Goal: Task Accomplishment & Management: Complete application form

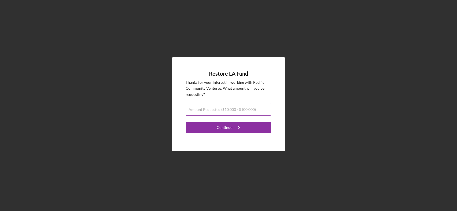
click at [196, 112] on input "Amount Requested ($10,000 - $100,000)" at bounding box center [228, 109] width 85 height 13
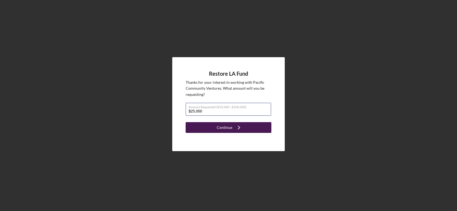
type input "$25,000"
click at [212, 130] on button "Continue Icon/Navigate" at bounding box center [229, 127] width 86 height 11
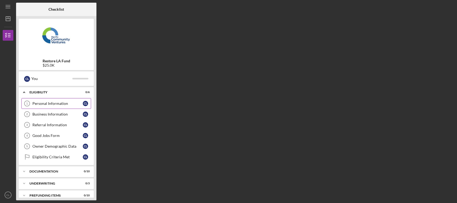
click at [69, 105] on div "Personal Information" at bounding box center [57, 104] width 50 height 4
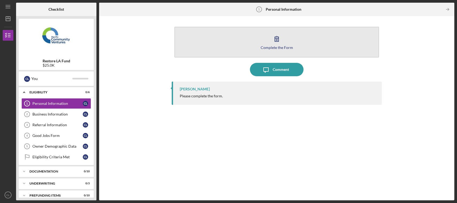
click at [277, 41] on icon "button" at bounding box center [276, 38] width 13 height 13
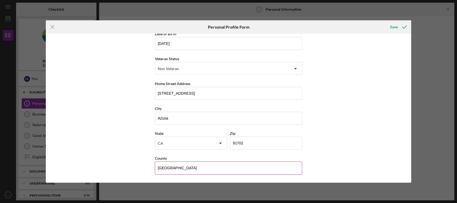
scroll to position [29, 0]
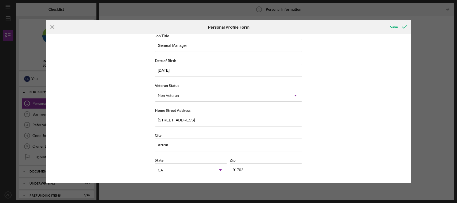
click at [51, 28] on icon "Icon/Menu Close" at bounding box center [52, 26] width 13 height 13
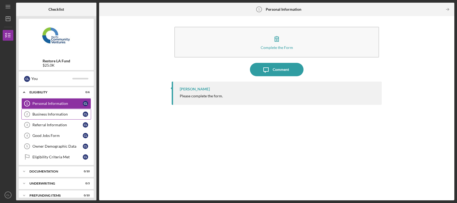
click at [48, 115] on div "Business Information" at bounding box center [57, 114] width 50 height 4
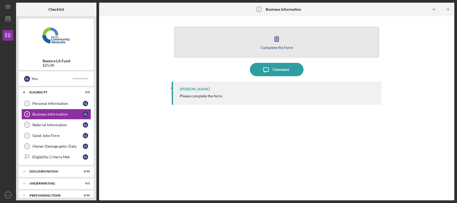
click at [275, 41] on icon "button" at bounding box center [277, 38] width 4 height 5
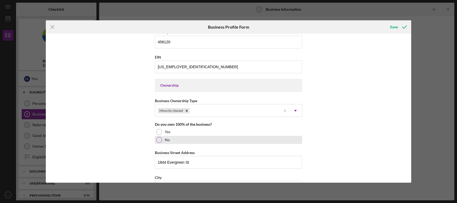
scroll to position [214, 0]
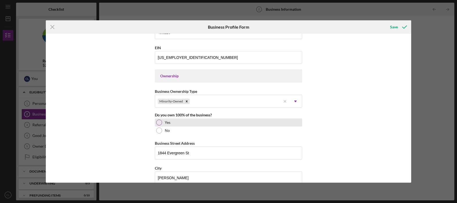
click at [158, 123] on div at bounding box center [159, 123] width 6 height 6
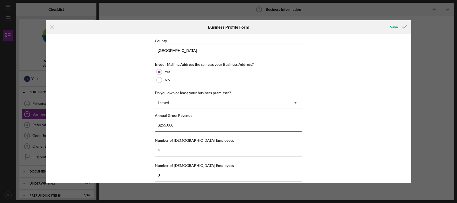
scroll to position [399, 0]
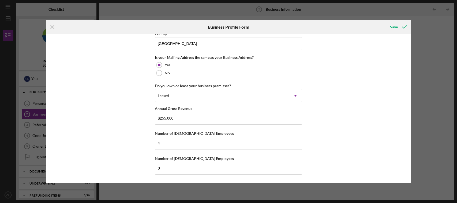
click at [50, 28] on icon "Icon/Menu Close" at bounding box center [52, 26] width 13 height 13
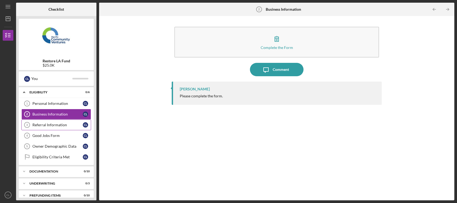
click at [62, 123] on div "Referral Information" at bounding box center [57, 125] width 50 height 4
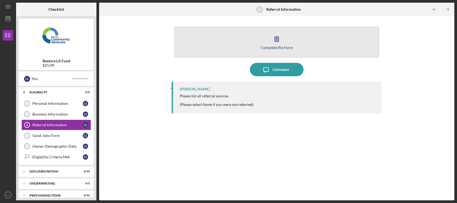
click at [279, 38] on icon "button" at bounding box center [277, 38] width 4 height 5
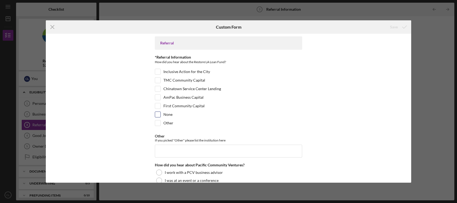
click at [157, 112] on div at bounding box center [158, 115] width 6 height 6
click at [157, 116] on input "None" at bounding box center [157, 114] width 5 height 5
checkbox input "true"
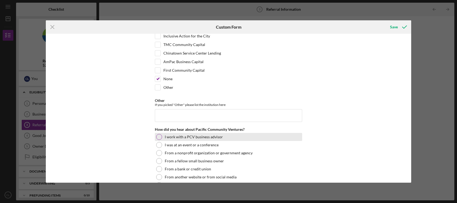
scroll to position [54, 0]
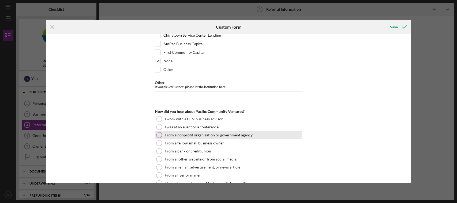
click at [158, 134] on div at bounding box center [159, 135] width 6 height 6
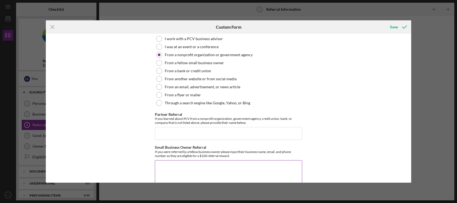
scroll to position [146, 0]
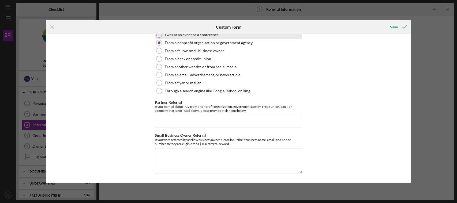
click at [160, 35] on div at bounding box center [159, 35] width 6 height 6
click at [52, 27] on icon "Icon/Menu Close" at bounding box center [52, 26] width 13 height 13
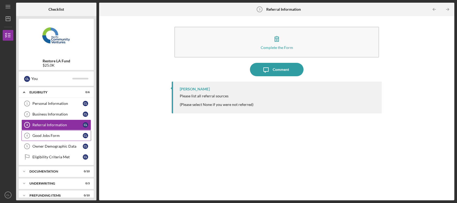
click at [65, 136] on div "Good Jobs Form" at bounding box center [57, 136] width 50 height 4
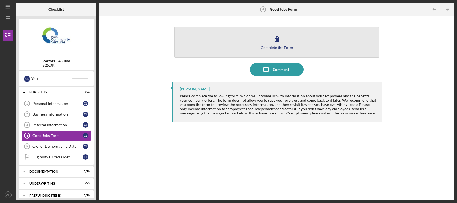
click at [274, 38] on icon "button" at bounding box center [276, 38] width 13 height 13
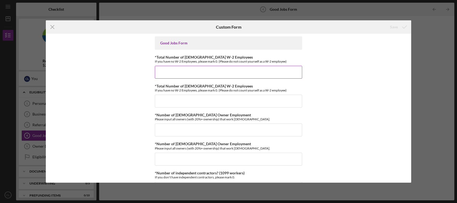
click at [166, 73] on input "*Total Number of [DEMOGRAPHIC_DATA] W-2 Employees" at bounding box center [228, 72] width 147 height 13
type input "4"
click at [161, 102] on input "*Total Number of [DEMOGRAPHIC_DATA] W-2 Employees" at bounding box center [228, 101] width 147 height 13
type input "1"
type input "0"
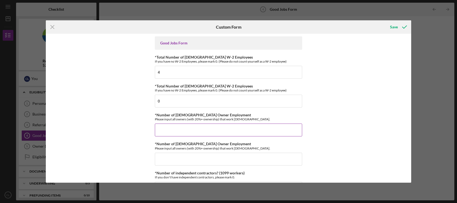
click at [160, 132] on input "*Number of [DEMOGRAPHIC_DATA] Owner Employment" at bounding box center [228, 130] width 147 height 13
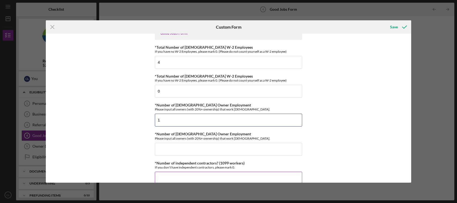
scroll to position [27, 0]
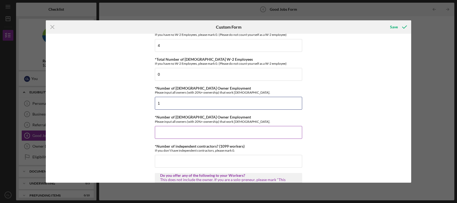
type input "1"
click at [158, 134] on input "*Number of [DEMOGRAPHIC_DATA] Owner Employment" at bounding box center [228, 132] width 147 height 13
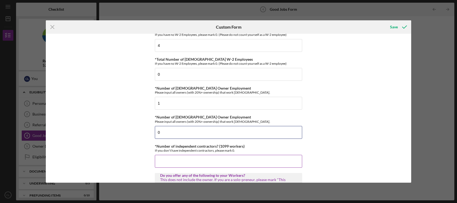
type input "0"
click at [160, 162] on input "*Number of independent contractors? (1099 workers)" at bounding box center [228, 161] width 147 height 13
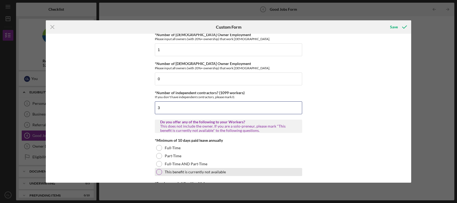
type input "3"
click at [157, 174] on div at bounding box center [159, 172] width 6 height 6
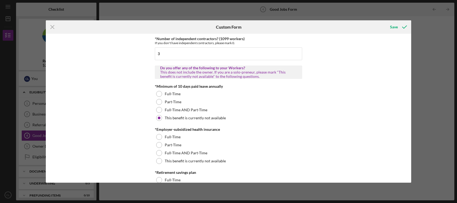
scroll to position [161, 0]
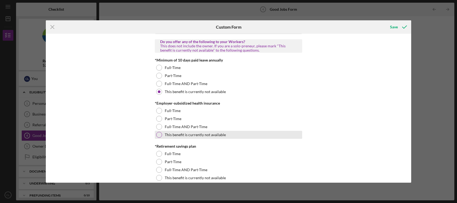
click at [159, 136] on div at bounding box center [159, 135] width 6 height 6
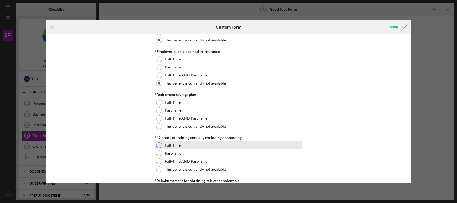
scroll to position [214, 0]
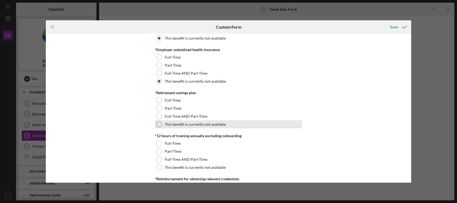
click at [160, 126] on div at bounding box center [159, 125] width 6 height 6
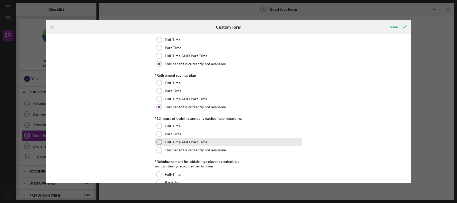
scroll to position [241, 0]
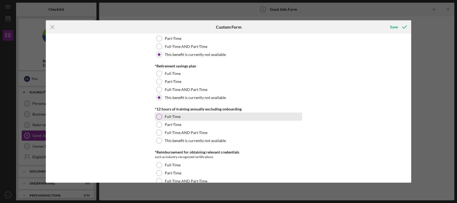
click at [159, 117] on div at bounding box center [159, 117] width 6 height 6
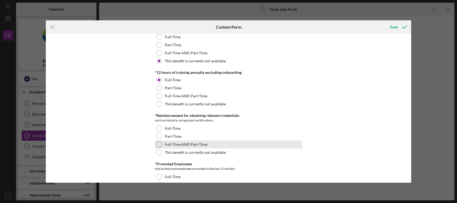
scroll to position [295, 0]
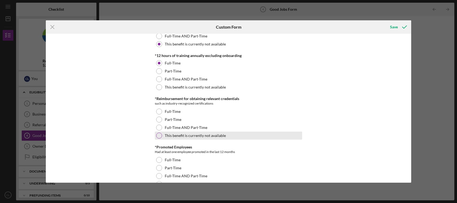
click at [158, 136] on div at bounding box center [159, 136] width 6 height 6
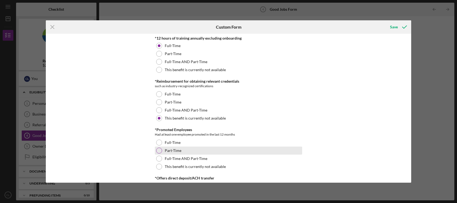
scroll to position [322, 0]
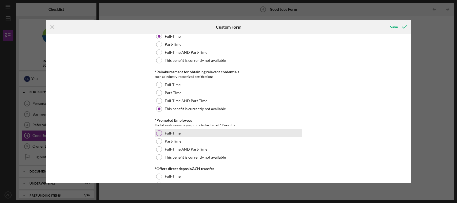
click at [156, 135] on div at bounding box center [159, 133] width 6 height 6
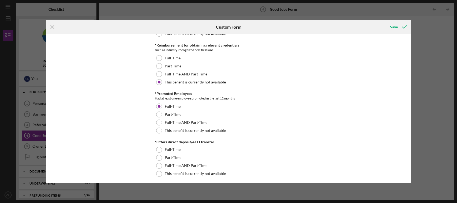
scroll to position [375, 0]
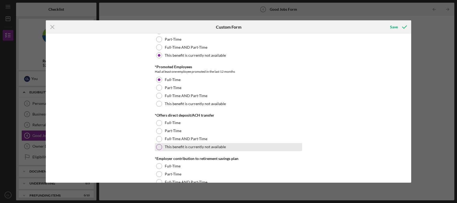
click at [157, 147] on div at bounding box center [159, 147] width 6 height 6
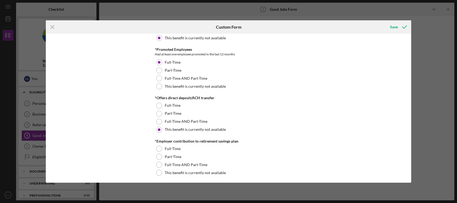
scroll to position [402, 0]
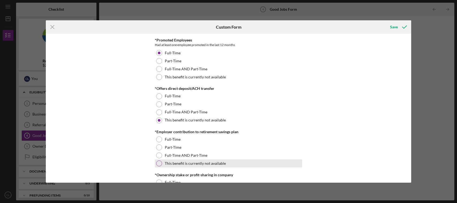
click at [160, 162] on div at bounding box center [159, 164] width 6 height 6
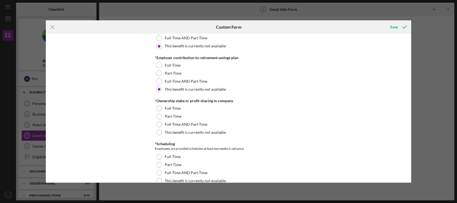
scroll to position [482, 0]
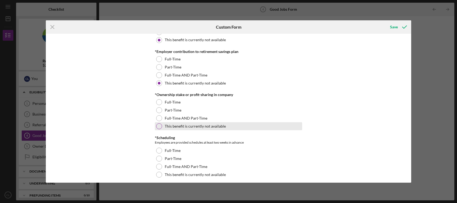
click at [159, 126] on div at bounding box center [159, 127] width 6 height 6
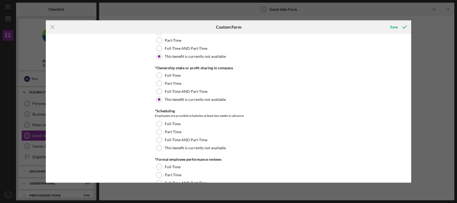
scroll to position [536, 0]
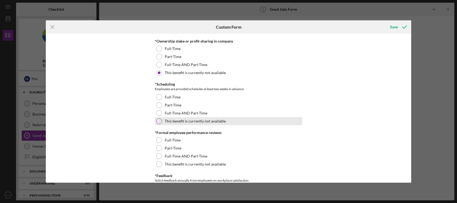
click at [159, 123] on div at bounding box center [159, 121] width 6 height 6
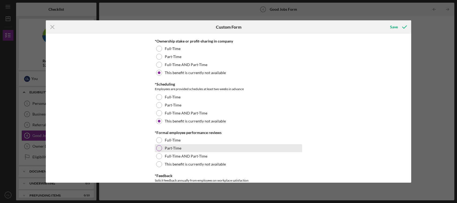
scroll to position [563, 0]
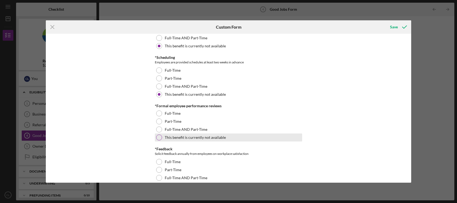
click at [159, 137] on div at bounding box center [159, 138] width 6 height 6
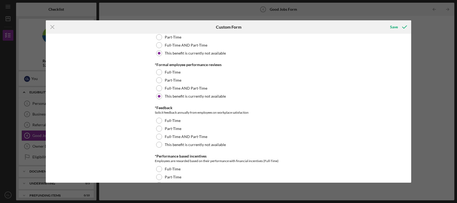
scroll to position [616, 0]
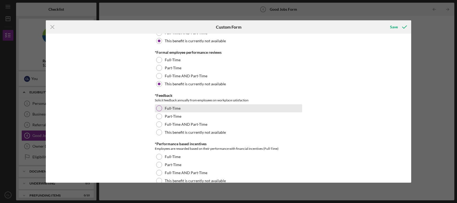
click at [156, 108] on div at bounding box center [159, 109] width 6 height 6
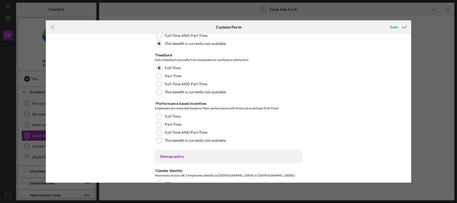
scroll to position [670, 0]
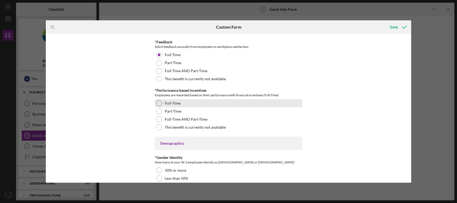
click at [159, 102] on div at bounding box center [159, 103] width 6 height 6
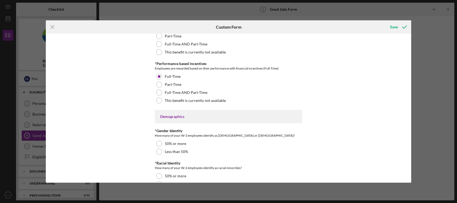
scroll to position [723, 0]
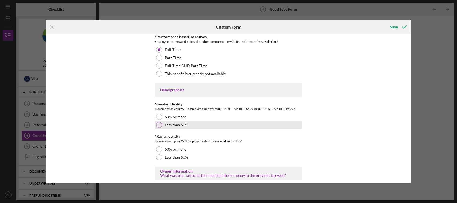
click at [158, 124] on div at bounding box center [159, 125] width 6 height 6
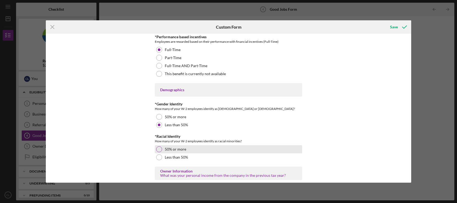
click at [158, 150] on div at bounding box center [159, 150] width 6 height 6
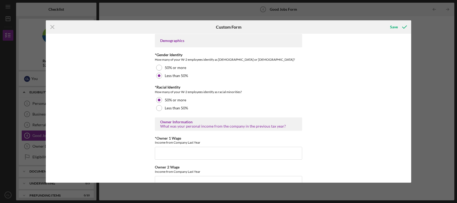
scroll to position [777, 0]
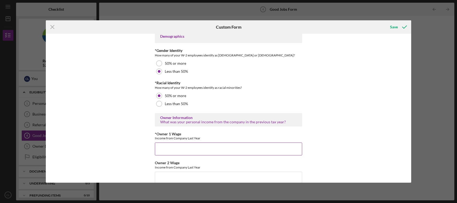
click at [158, 153] on input "*Owner 1 Wage" at bounding box center [228, 149] width 147 height 13
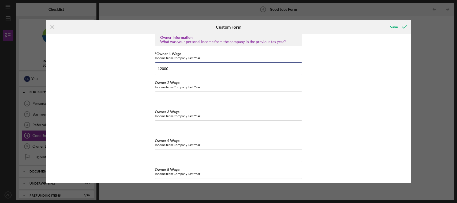
scroll to position [831, 0]
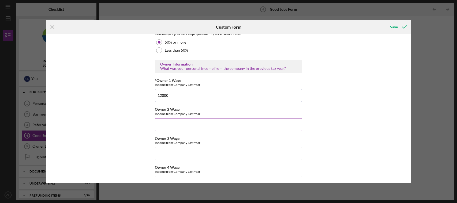
type input "12000"
click at [163, 123] on input "Owner 2 Wage" at bounding box center [228, 124] width 147 height 13
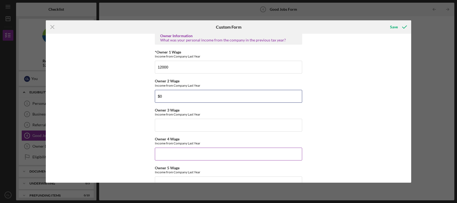
scroll to position [884, 0]
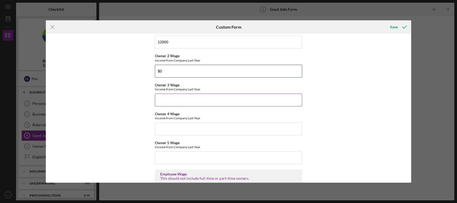
type input "$0"
click at [163, 103] on input "Owner 3 Wage" at bounding box center [228, 100] width 147 height 13
type input "$0"
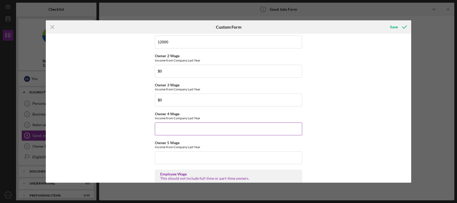
click at [162, 126] on input "Owner 4 Wage" at bounding box center [228, 129] width 147 height 13
type input "$0"
click at [162, 155] on input "Owner 5 Wage" at bounding box center [228, 158] width 147 height 13
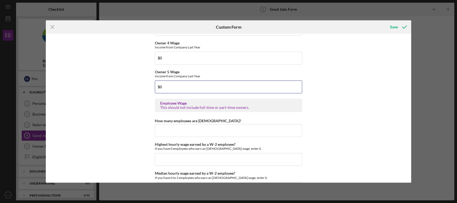
scroll to position [965, 0]
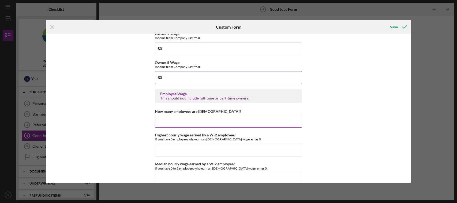
type input "$0"
click at [159, 121] on input "How many employees are [DEMOGRAPHIC_DATA]?" at bounding box center [228, 121] width 147 height 13
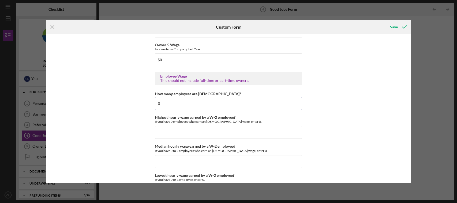
scroll to position [991, 0]
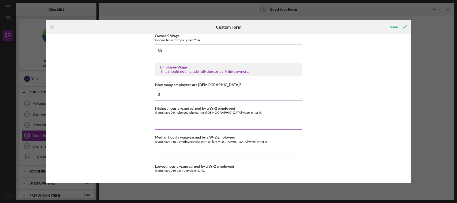
type input "3"
click at [159, 129] on input "Highest hourly wage earned by a W-2 employee?" at bounding box center [228, 123] width 147 height 13
type input "$1,818"
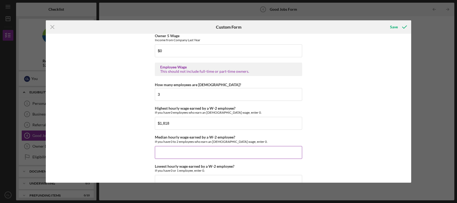
click at [165, 151] on input "Median hourly wage earned by a W-2 employee?" at bounding box center [228, 152] width 147 height 13
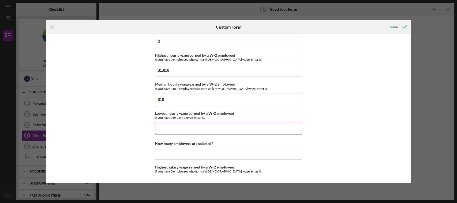
scroll to position [1045, 0]
type input "$18"
click at [163, 131] on input "Lowest hourly wage earned by a W-2 employee?" at bounding box center [228, 128] width 147 height 13
type input "$18"
click at [163, 154] on input "How many employees are salaried?" at bounding box center [228, 153] width 147 height 13
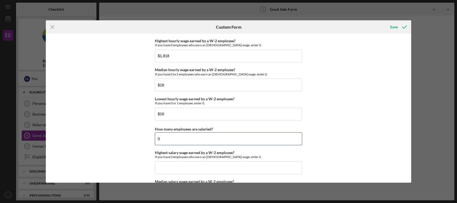
scroll to position [1072, 0]
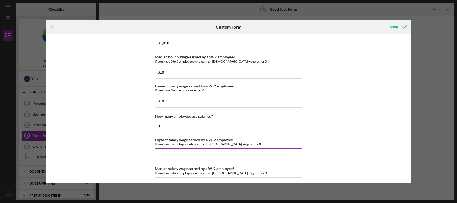
type input "0"
click at [157, 152] on input "Highest salary wage earned by a W-2 employee?" at bounding box center [228, 155] width 147 height 13
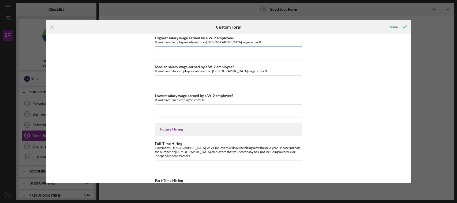
scroll to position [1201, 0]
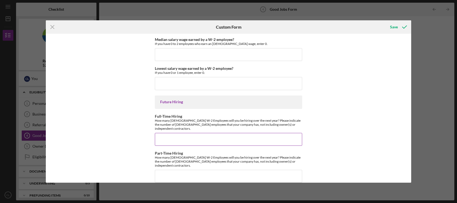
click at [156, 135] on input "Full-Time Hiring" at bounding box center [228, 139] width 147 height 13
click at [215, 134] on input "Full-Time Hiring" at bounding box center [228, 139] width 147 height 13
type input "2"
click at [174, 173] on input "Part-Time Hiring" at bounding box center [228, 176] width 147 height 13
type input "1"
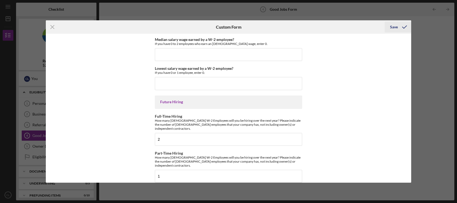
click at [405, 25] on icon "submit" at bounding box center [404, 26] width 13 height 13
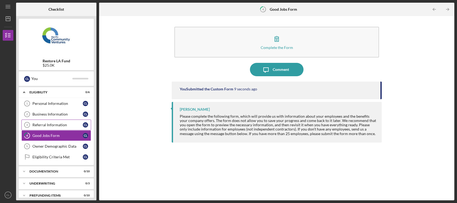
click at [64, 126] on div "Referral Information" at bounding box center [57, 125] width 50 height 4
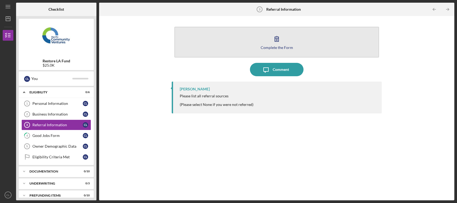
click at [274, 39] on icon "button" at bounding box center [276, 38] width 13 height 13
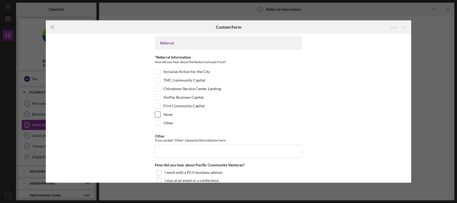
click at [158, 115] on input "None" at bounding box center [157, 114] width 5 height 5
checkbox input "true"
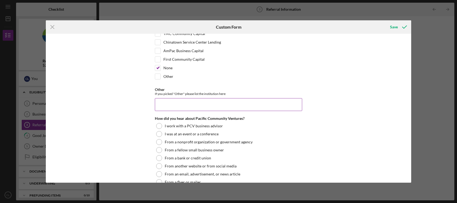
scroll to position [54, 0]
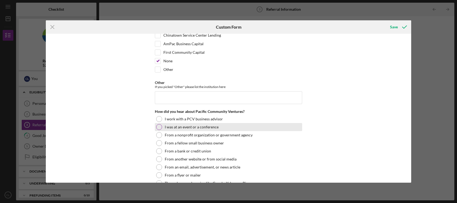
click at [160, 128] on div at bounding box center [159, 127] width 6 height 6
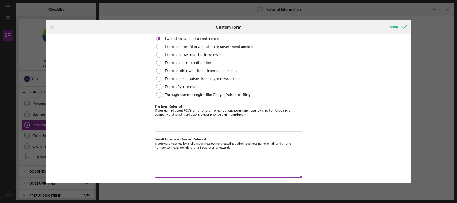
scroll to position [146, 0]
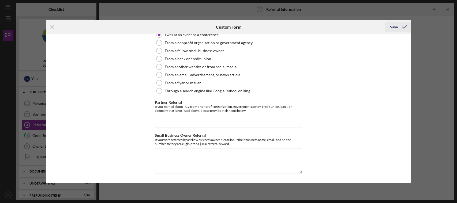
click at [400, 27] on icon "submit" at bounding box center [404, 26] width 13 height 13
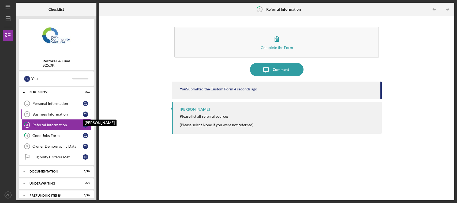
click at [87, 115] on div "C L" at bounding box center [85, 114] width 5 height 5
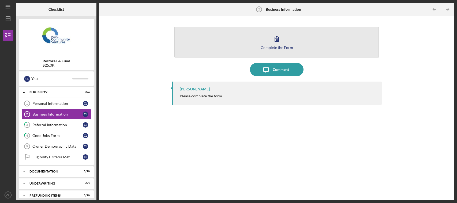
click at [278, 42] on icon "button" at bounding box center [277, 38] width 4 height 5
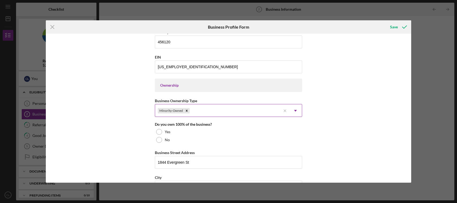
scroll to position [214, 0]
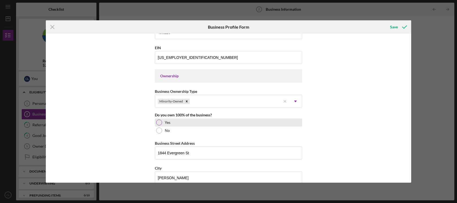
click at [159, 122] on div at bounding box center [159, 123] width 6 height 6
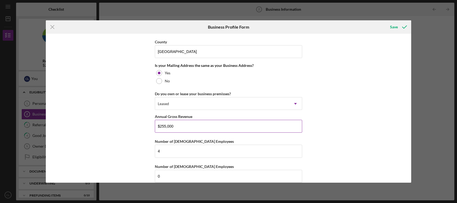
scroll to position [399, 0]
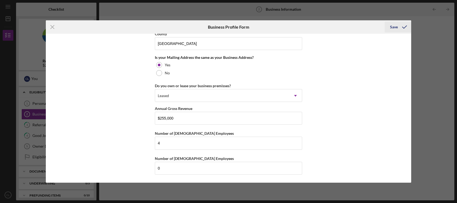
click at [401, 27] on icon "submit" at bounding box center [404, 26] width 13 height 13
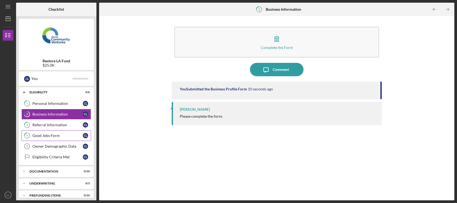
click at [79, 135] on div "Good Jobs Form" at bounding box center [57, 136] width 50 height 4
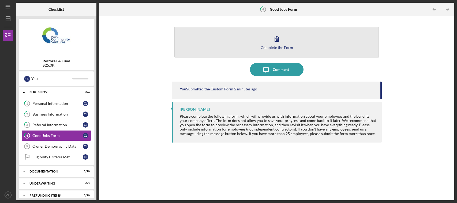
click at [278, 38] on icon "button" at bounding box center [276, 38] width 13 height 13
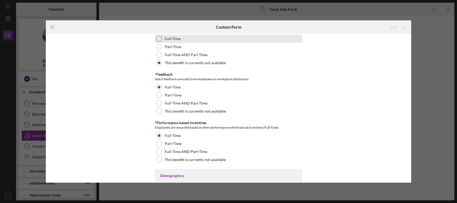
scroll to position [670, 0]
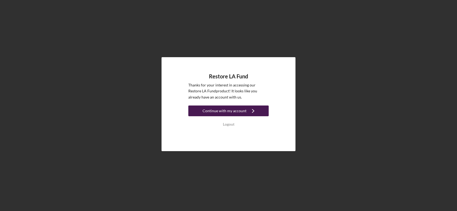
click at [232, 111] on div "Continue with my account" at bounding box center [225, 110] width 44 height 11
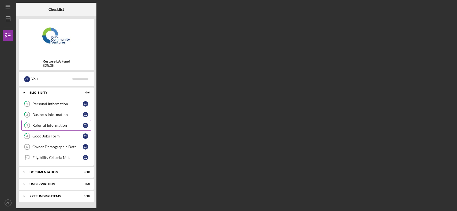
click at [51, 126] on div "Referral Information" at bounding box center [57, 125] width 50 height 4
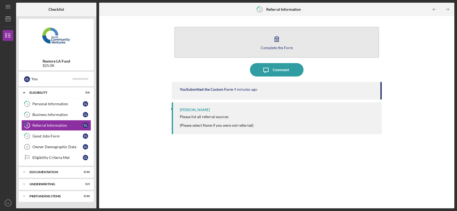
click at [275, 38] on icon "button" at bounding box center [277, 38] width 4 height 5
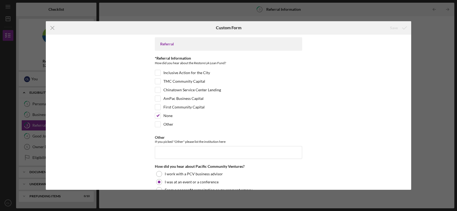
click at [50, 28] on icon "Icon/Menu Close" at bounding box center [52, 27] width 13 height 13
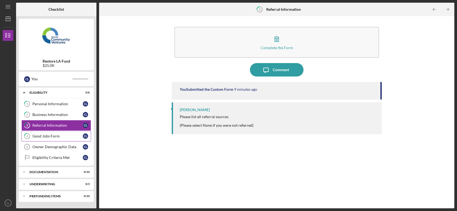
click at [72, 135] on div "Good Jobs Form" at bounding box center [57, 136] width 50 height 4
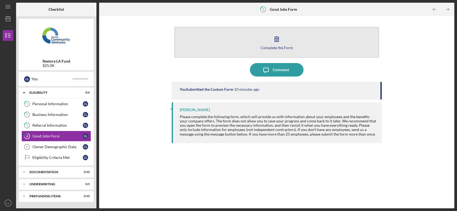
click at [282, 39] on icon "button" at bounding box center [276, 38] width 13 height 13
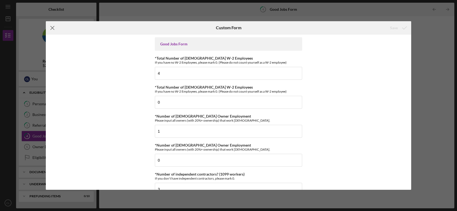
click at [53, 27] on line at bounding box center [52, 27] width 3 height 3
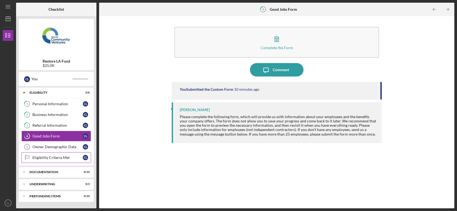
click at [58, 159] on div "Eligibility Criteria Met" at bounding box center [57, 157] width 50 height 4
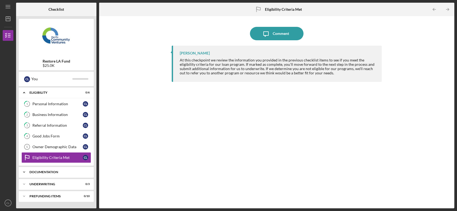
click at [58, 173] on div "Documentation" at bounding box center [58, 171] width 58 height 3
